Goal: Task Accomplishment & Management: Manage account settings

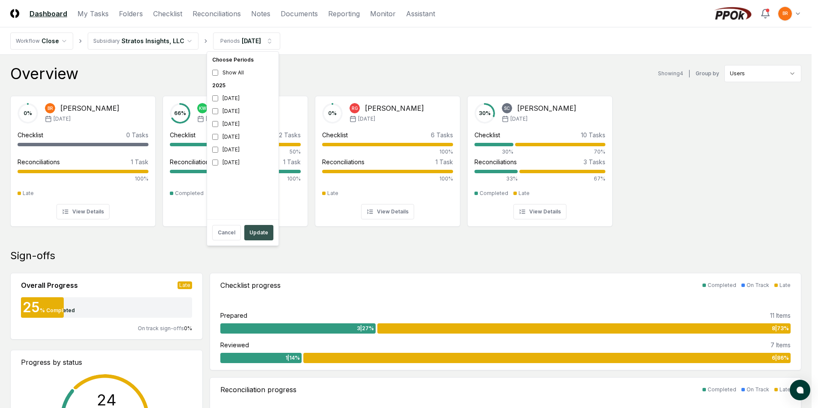
click at [260, 237] on button "Update" at bounding box center [258, 232] width 29 height 15
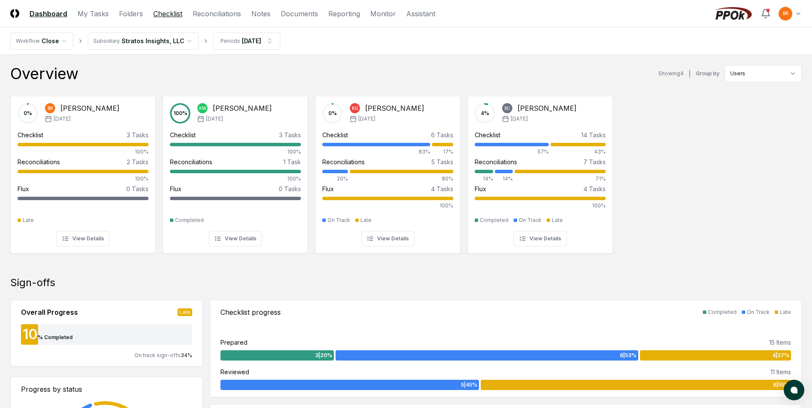
click at [166, 12] on link "Checklist" at bounding box center [167, 14] width 29 height 10
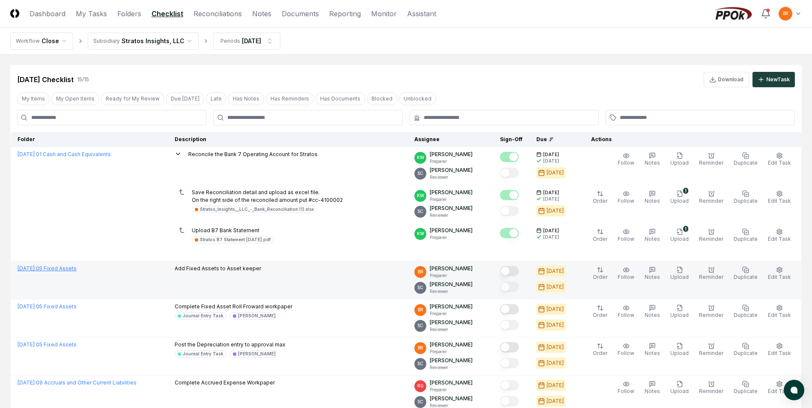
click at [77, 269] on link "[DATE] : 05 Fixed Assets" at bounding box center [47, 268] width 59 height 6
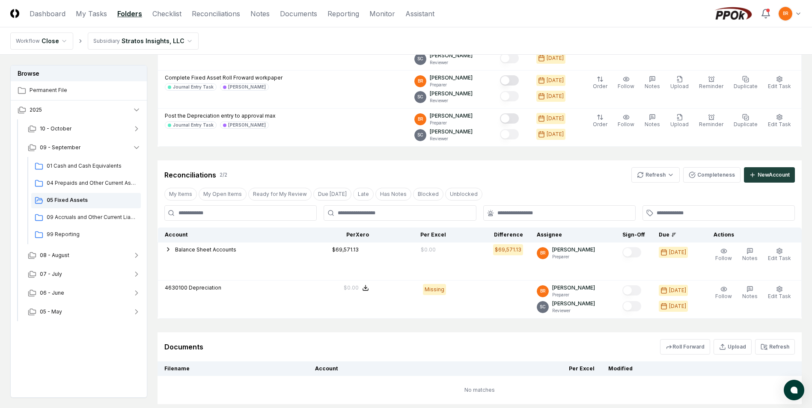
scroll to position [186, 0]
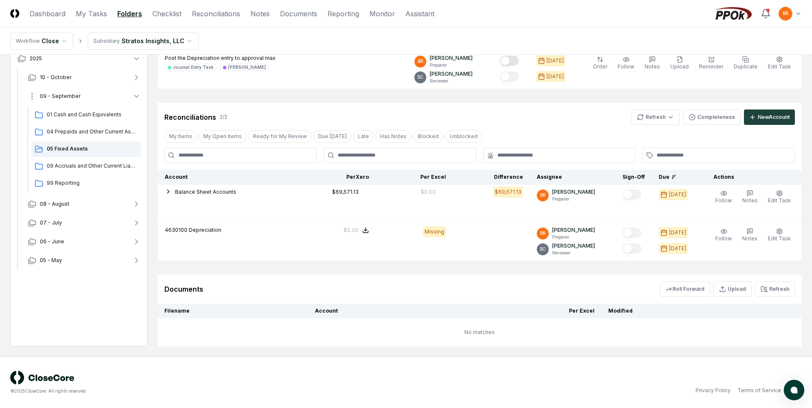
click at [136, 97] on icon "button" at bounding box center [136, 96] width 9 height 9
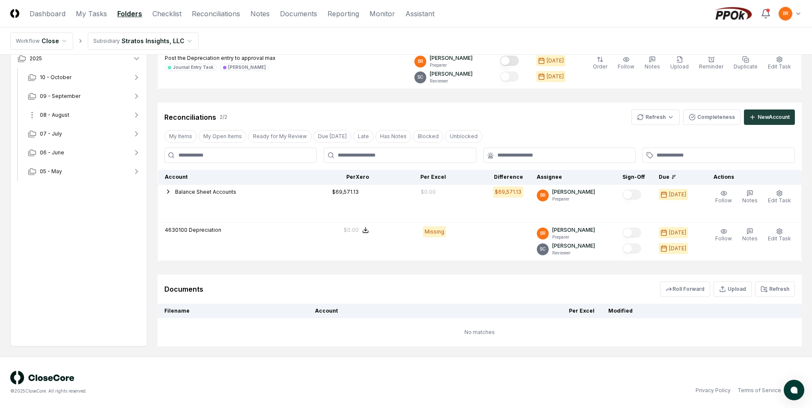
click at [138, 114] on icon "button" at bounding box center [136, 115] width 9 height 9
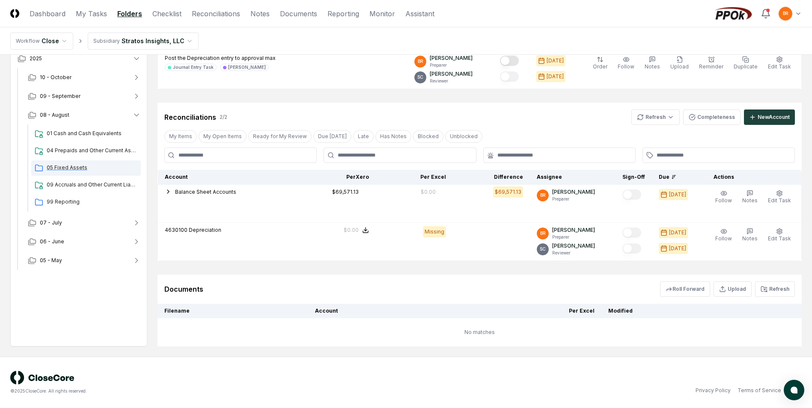
click at [77, 169] on span "05 Fixed Assets" at bounding box center [92, 168] width 91 height 8
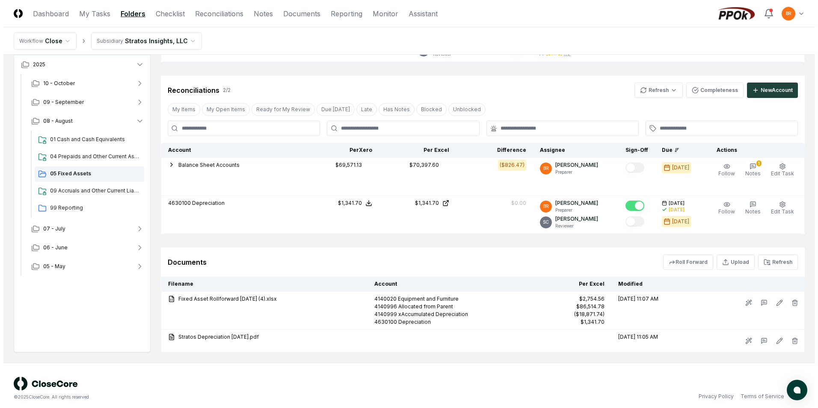
scroll to position [219, 0]
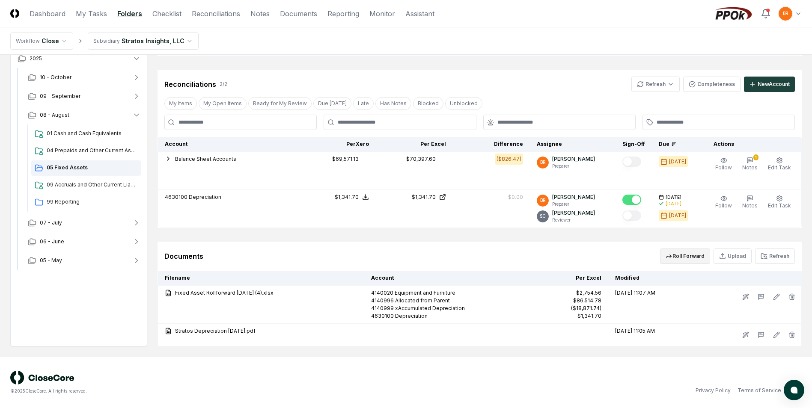
click at [688, 249] on button "Roll Forward" at bounding box center [685, 256] width 50 height 15
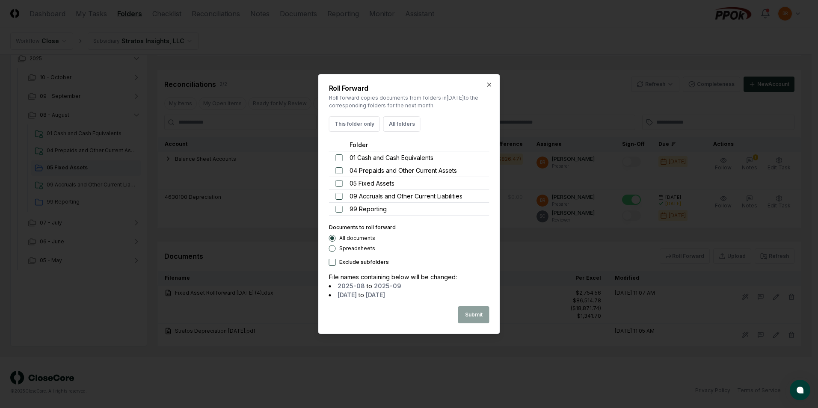
click at [338, 184] on button "button" at bounding box center [339, 183] width 7 height 7
click at [480, 315] on button "Submit" at bounding box center [473, 314] width 31 height 17
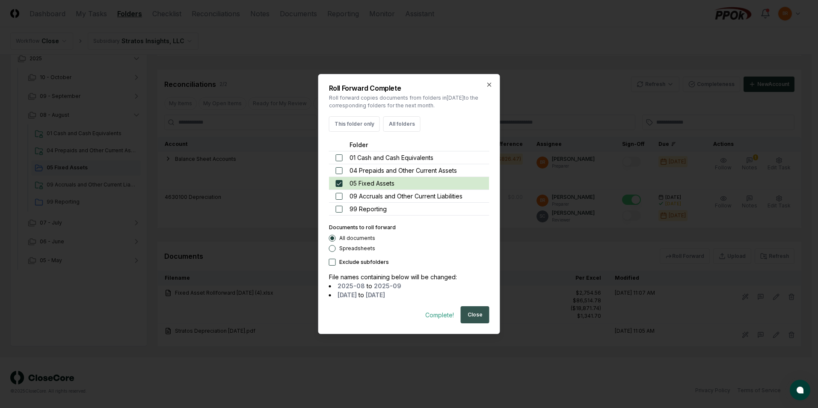
click at [476, 317] on button "Close" at bounding box center [475, 314] width 29 height 17
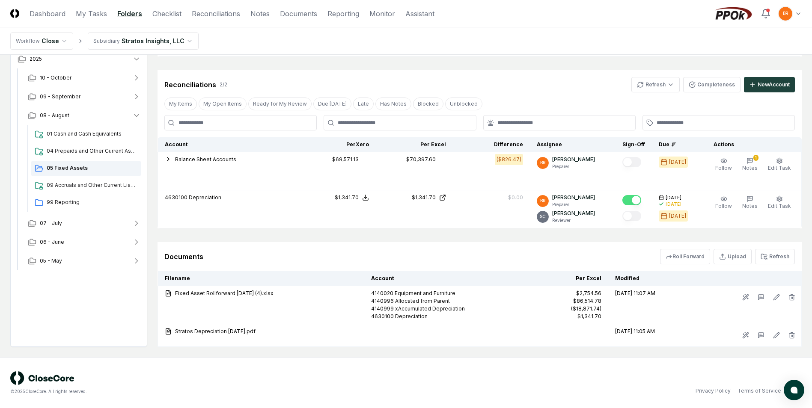
scroll to position [219, 0]
click at [137, 95] on icon "button" at bounding box center [137, 96] width 2 height 4
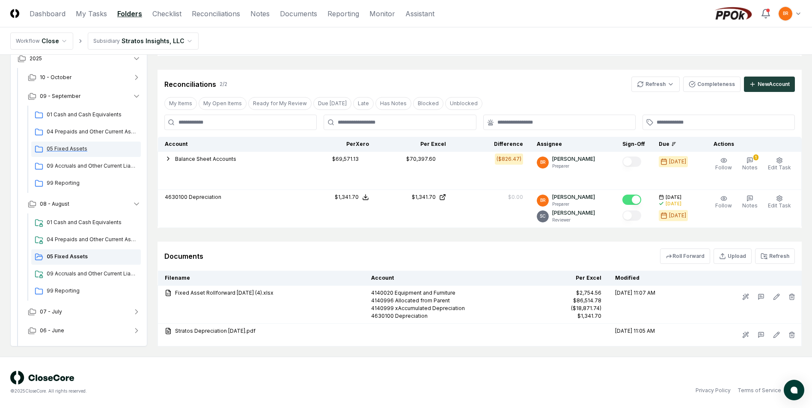
click at [70, 148] on span "05 Fixed Assets" at bounding box center [92, 149] width 91 height 8
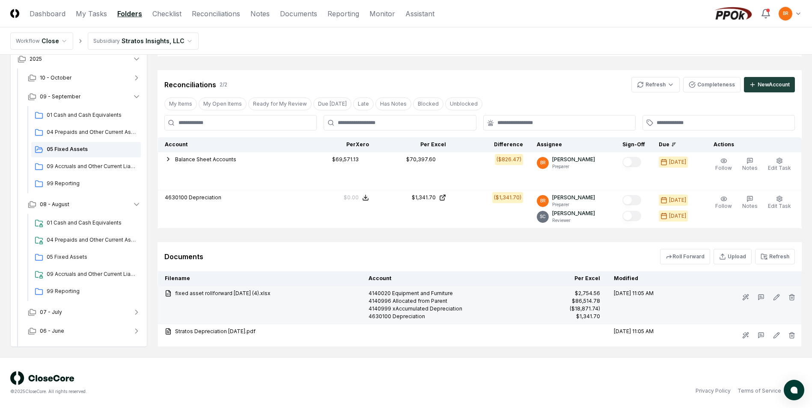
scroll to position [219, 0]
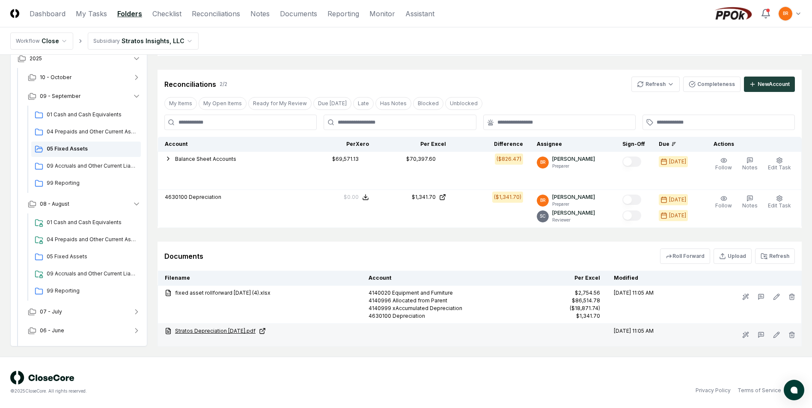
click at [246, 330] on link "Stratos Depreciation Sep 2025.pdf" at bounding box center [260, 331] width 190 height 8
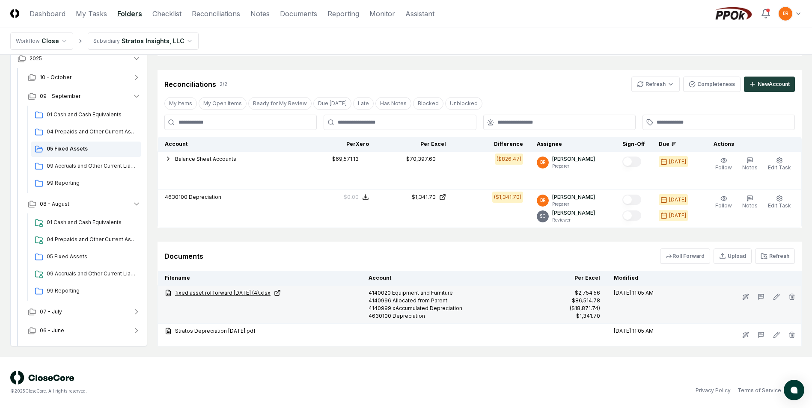
click at [246, 292] on link "fixed asset rollforward august 2025 (4).xlsx" at bounding box center [260, 293] width 190 height 8
click at [281, 295] on icon at bounding box center [277, 293] width 7 height 7
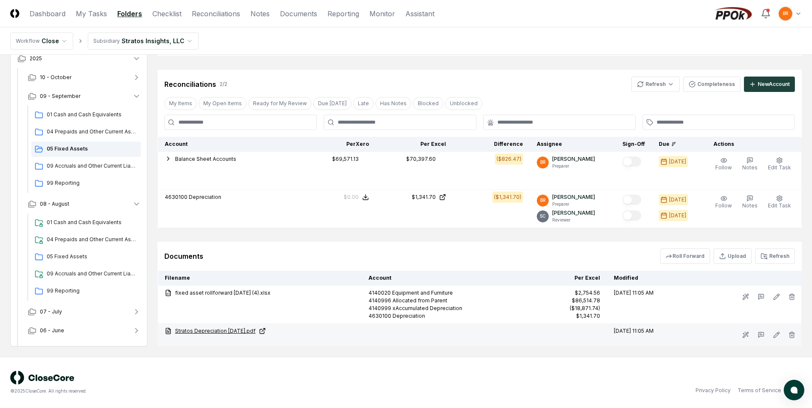
click at [265, 330] on icon at bounding box center [262, 331] width 7 height 7
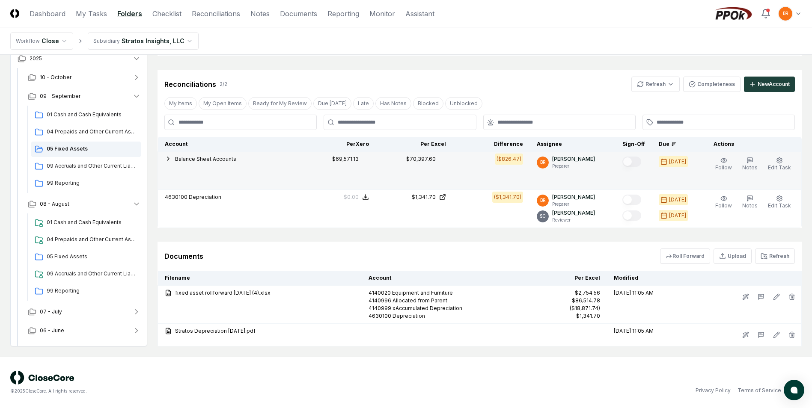
click at [208, 160] on span "Balance Sheet Accounts" at bounding box center [205, 159] width 61 height 6
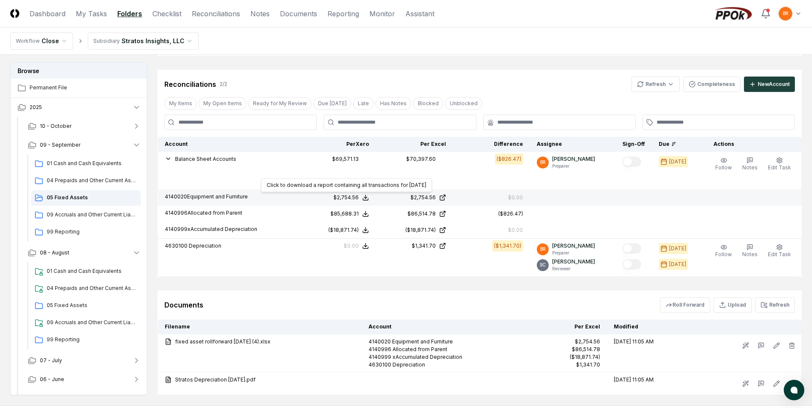
click at [369, 199] on icon at bounding box center [365, 197] width 7 height 7
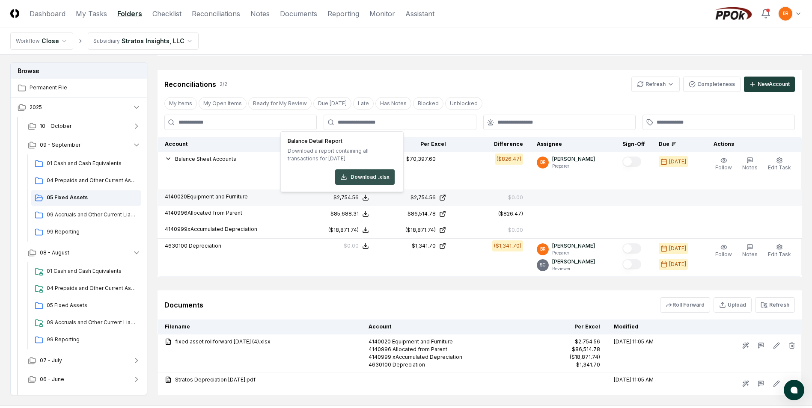
click at [367, 181] on button "Download .xlsx" at bounding box center [364, 176] width 59 height 15
click at [359, 307] on div "Documents Roll Forward Upload Refresh" at bounding box center [479, 304] width 630 height 15
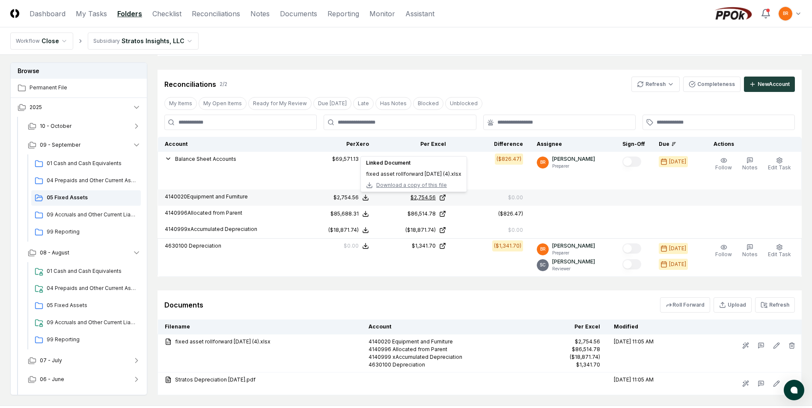
click at [445, 197] on icon at bounding box center [443, 196] width 3 height 3
click at [136, 144] on icon "button" at bounding box center [136, 145] width 9 height 9
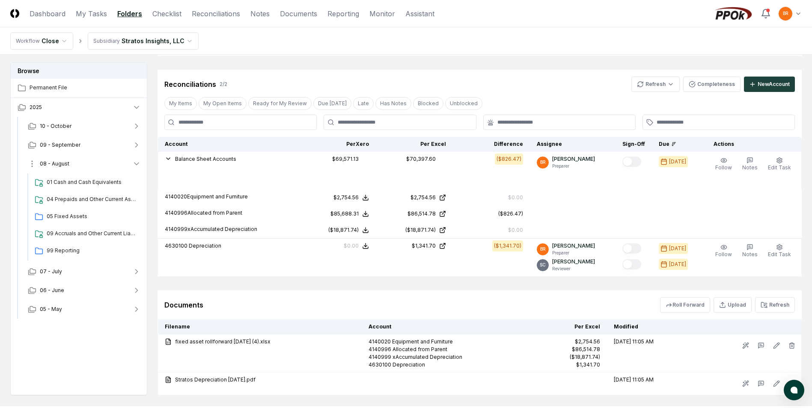
click at [137, 163] on icon "button" at bounding box center [136, 164] width 9 height 9
click at [137, 164] on icon "button" at bounding box center [137, 164] width 2 height 4
click at [79, 216] on span "05 Fixed Assets" at bounding box center [92, 217] width 91 height 8
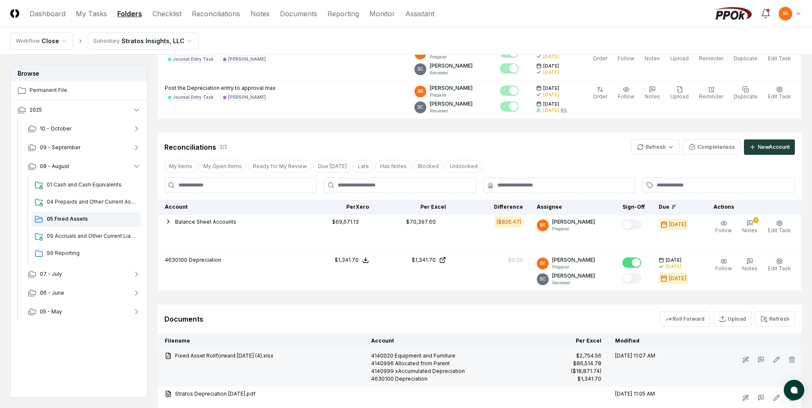
scroll to position [171, 0]
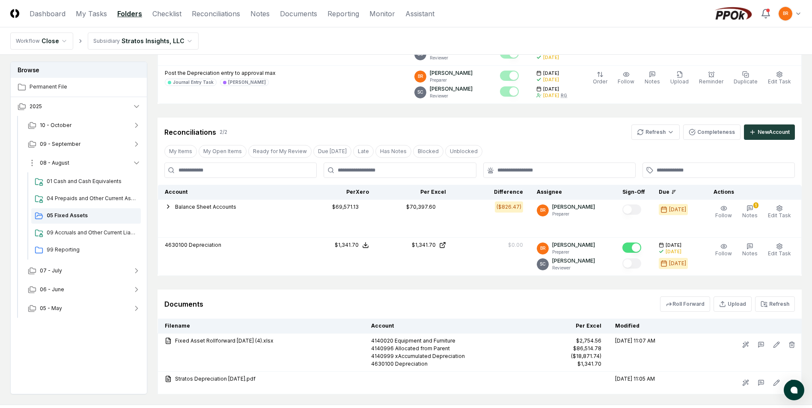
click at [137, 161] on icon "button" at bounding box center [136, 163] width 9 height 9
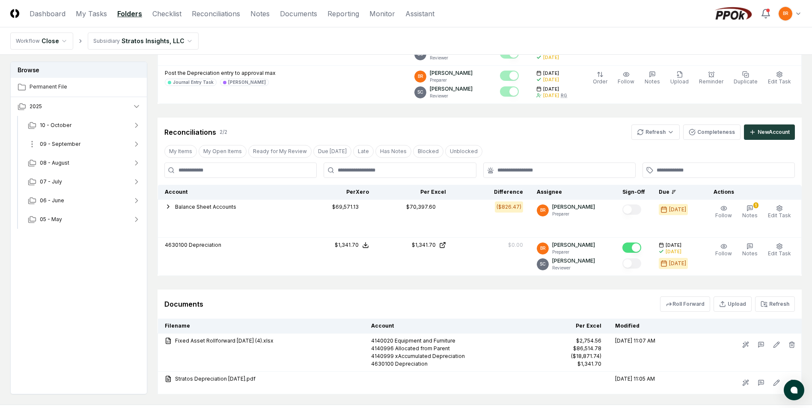
click at [136, 145] on icon "button" at bounding box center [136, 144] width 9 height 9
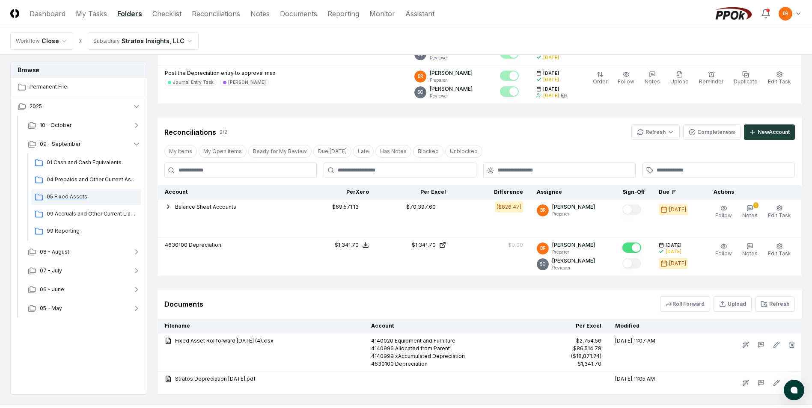
click at [74, 193] on span "05 Fixed Assets" at bounding box center [92, 197] width 91 height 8
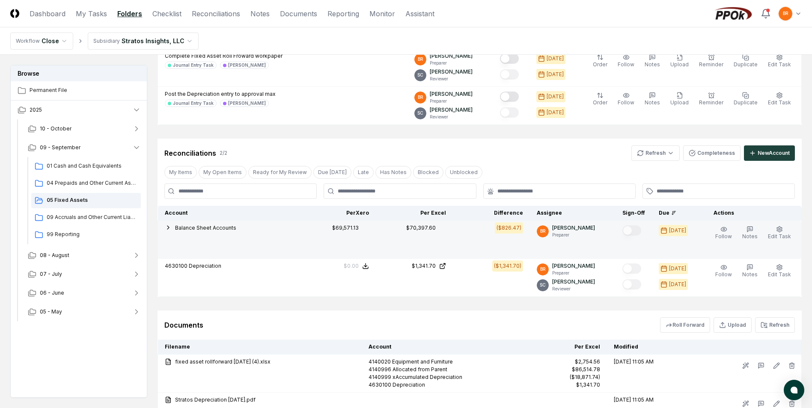
scroll to position [171, 0]
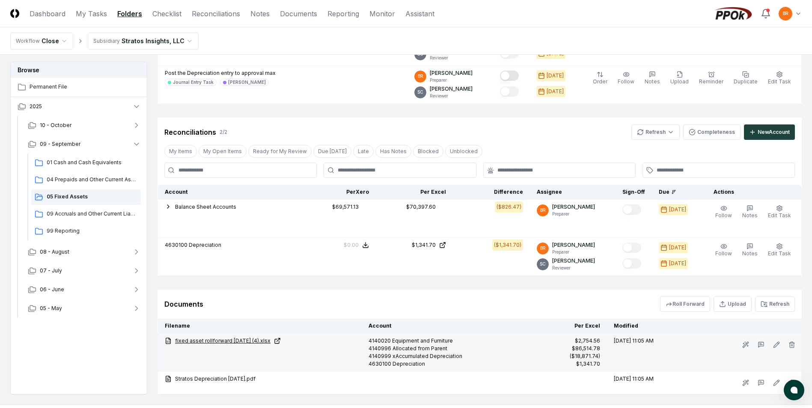
click at [197, 339] on link "fixed asset rollforward august 2025 (4).xlsx" at bounding box center [260, 341] width 190 height 8
click at [744, 344] on icon at bounding box center [745, 344] width 7 height 7
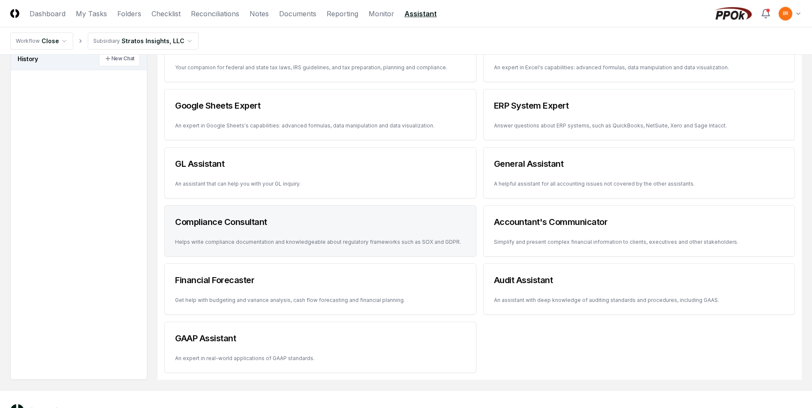
scroll to position [18, 0]
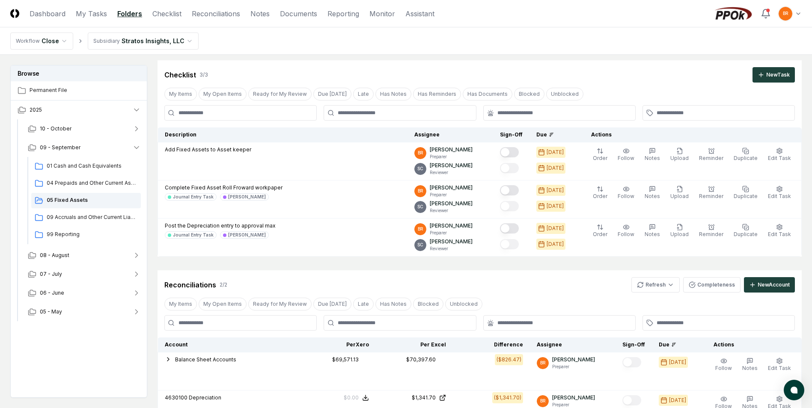
scroll to position [171, 0]
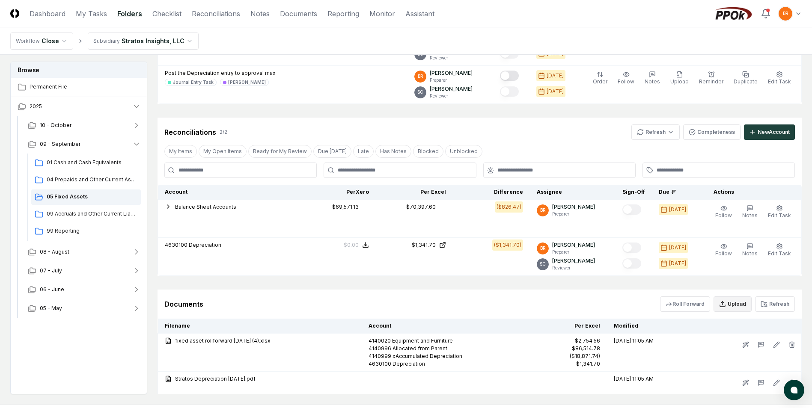
click at [741, 304] on button "Upload" at bounding box center [732, 303] width 38 height 15
click at [714, 354] on input "file" at bounding box center [733, 353] width 122 height 15
click at [732, 351] on input "file" at bounding box center [733, 353] width 122 height 15
type input "**********"
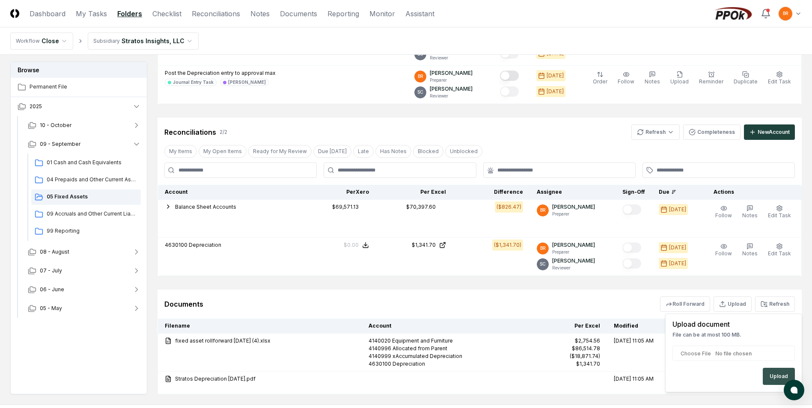
click at [774, 372] on button "Upload" at bounding box center [778, 376] width 32 height 17
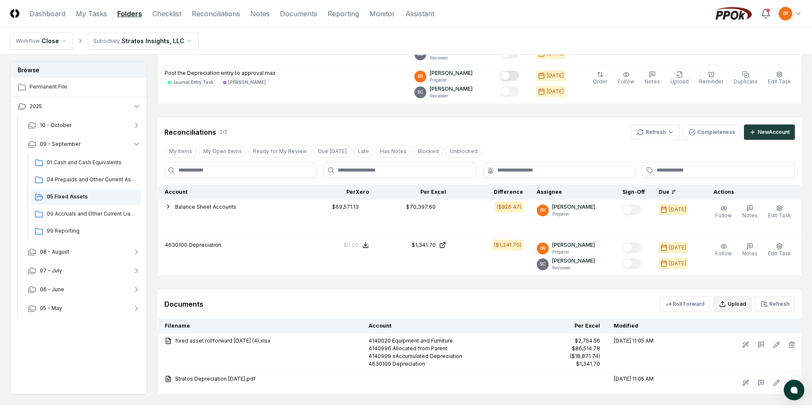
click at [731, 306] on button "Upload" at bounding box center [732, 303] width 38 height 15
click at [724, 354] on input "file" at bounding box center [733, 353] width 122 height 15
type input "**********"
click at [737, 305] on button "Upload" at bounding box center [732, 303] width 38 height 15
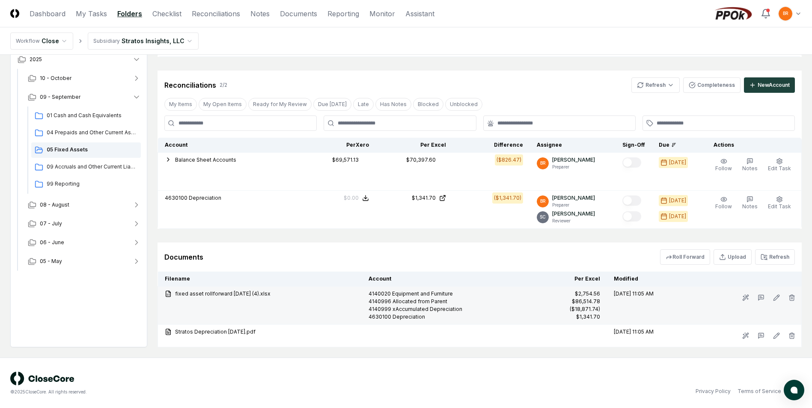
scroll to position [219, 0]
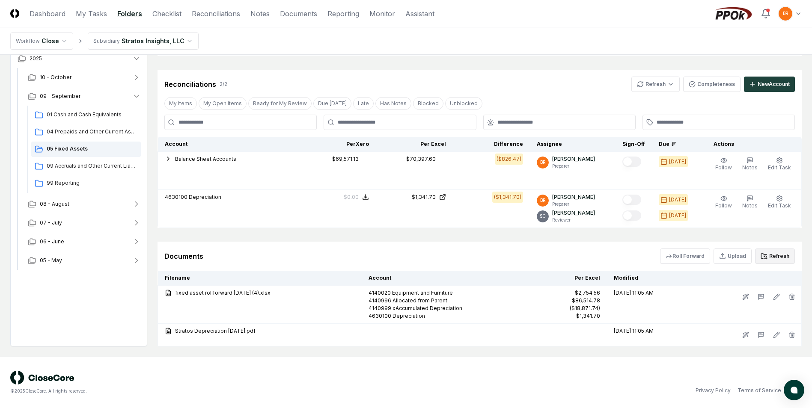
click at [781, 255] on button "Refresh" at bounding box center [775, 256] width 40 height 15
click at [735, 258] on button "Upload" at bounding box center [732, 256] width 38 height 15
click at [775, 329] on div "Upload" at bounding box center [733, 328] width 122 height 17
click at [738, 303] on input "file" at bounding box center [733, 305] width 122 height 15
type input "**********"
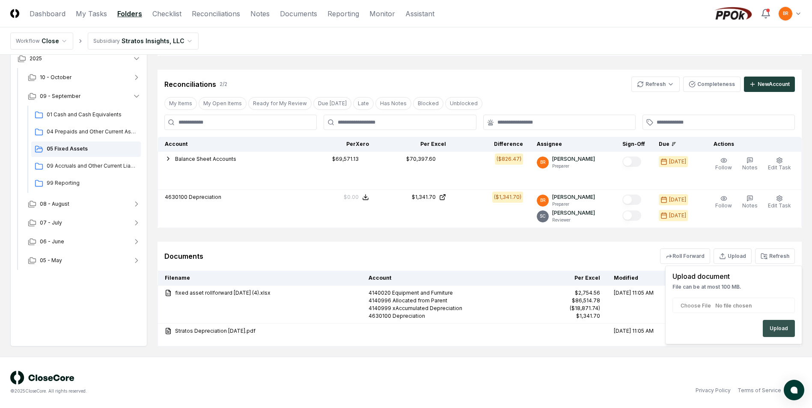
click at [768, 327] on button "Upload" at bounding box center [778, 328] width 32 height 17
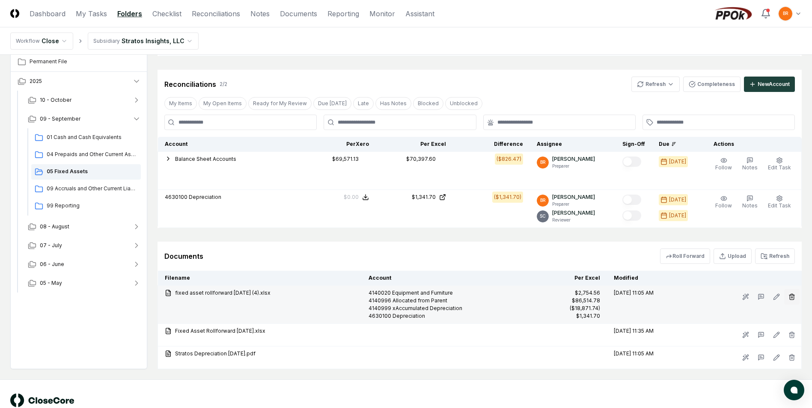
click at [793, 298] on icon "button" at bounding box center [791, 296] width 7 height 7
click at [792, 345] on button "Delete" at bounding box center [788, 345] width 31 height 17
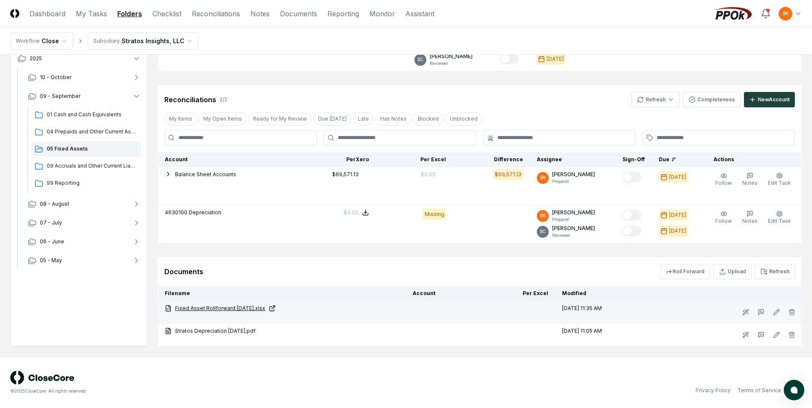
click at [276, 308] on icon at bounding box center [272, 308] width 7 height 7
click at [252, 308] on link "Fixed Asset Rollforward September 2025.xlsx" at bounding box center [282, 309] width 234 height 8
click at [137, 205] on icon "button" at bounding box center [136, 204] width 9 height 9
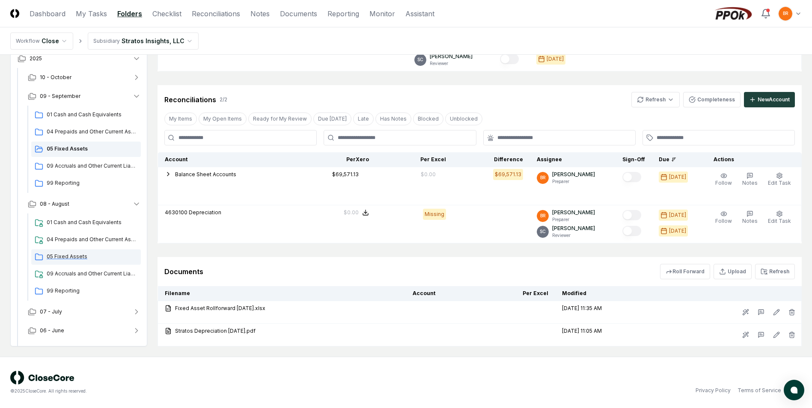
click at [74, 258] on span "05 Fixed Assets" at bounding box center [92, 257] width 91 height 8
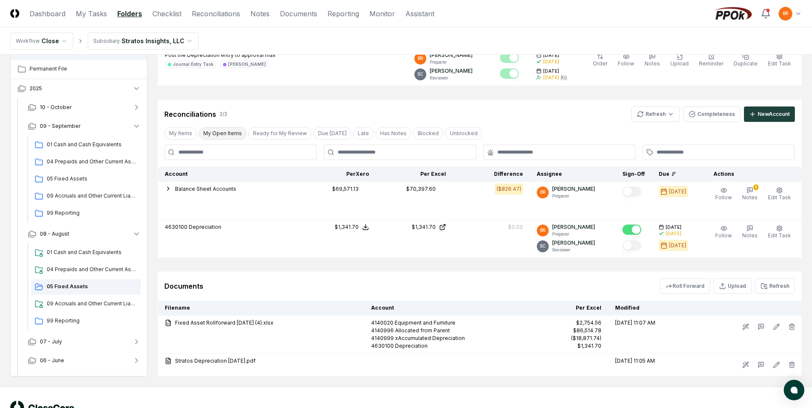
scroll to position [219, 0]
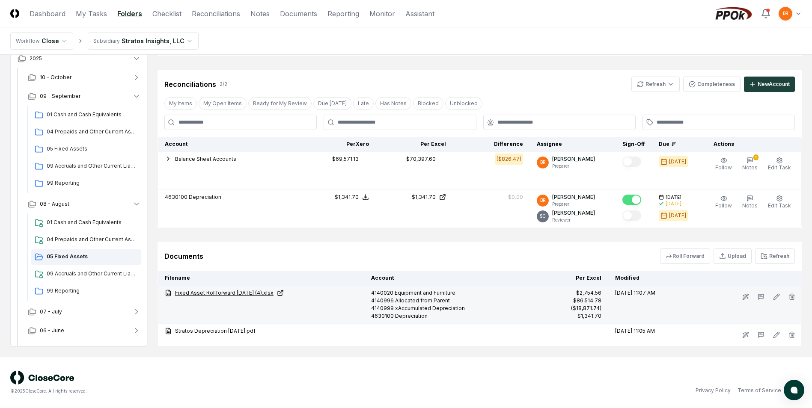
click at [241, 295] on link "Fixed Asset Rollforward [DATE] (4).xlsx" at bounding box center [261, 293] width 193 height 8
